Goal: Transaction & Acquisition: Subscribe to service/newsletter

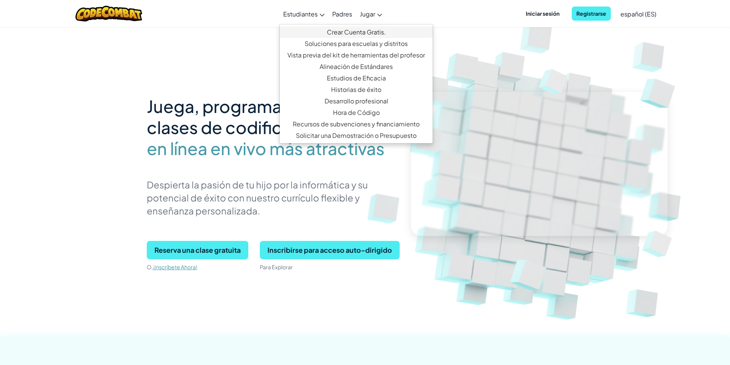
click at [347, 32] on link "Crear Cuenta Gratis." at bounding box center [356, 32] width 153 height 12
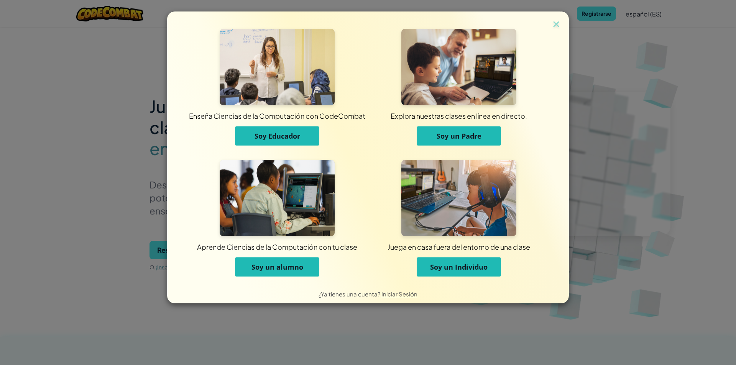
click at [437, 260] on button "Soy un Individuo" at bounding box center [459, 267] width 84 height 19
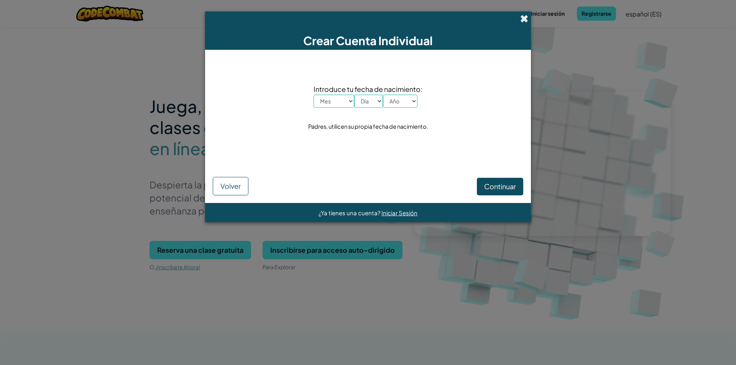
click at [524, 21] on span at bounding box center [524, 19] width 8 height 8
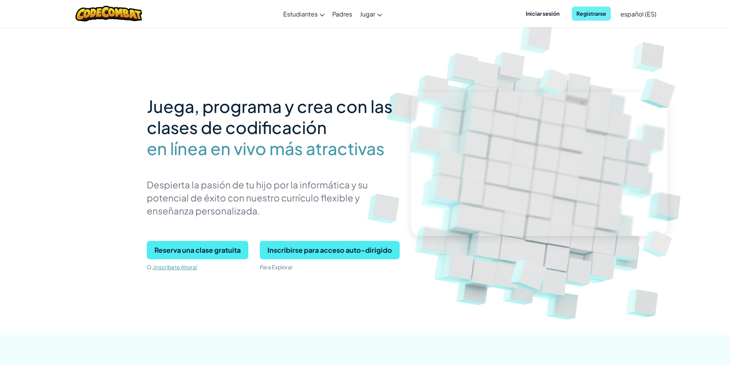
click at [599, 15] on span "Registrarse" at bounding box center [591, 14] width 39 height 14
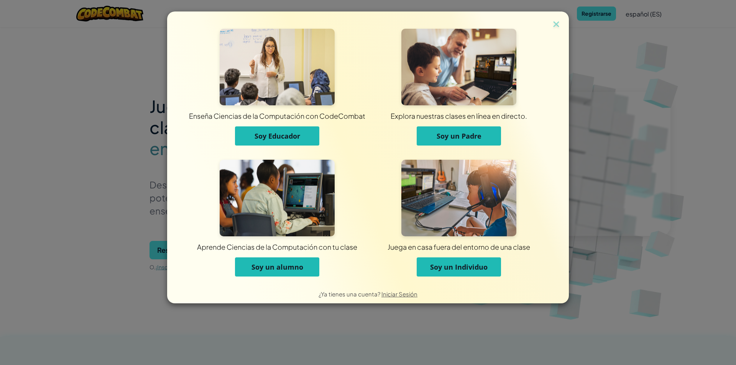
click at [617, 152] on div "Enseña Ciencias de la Computación con CodeCombat Soy Educador Explora nuestras …" at bounding box center [368, 182] width 736 height 365
click at [552, 25] on img at bounding box center [556, 25] width 10 height 12
